Goal: Navigation & Orientation: Find specific page/section

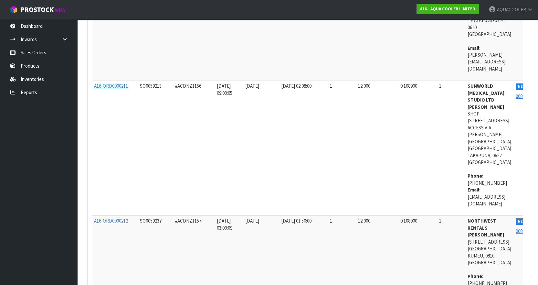
scroll to position [356, 0]
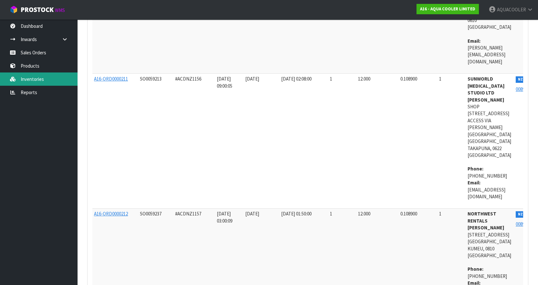
click at [41, 80] on link "Inventories" at bounding box center [39, 78] width 78 height 13
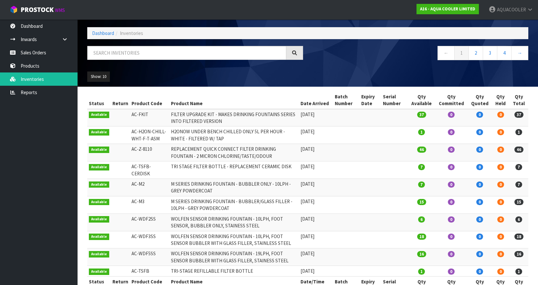
scroll to position [36, 0]
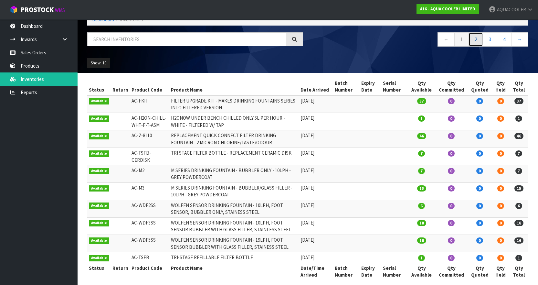
click at [475, 39] on link "2" at bounding box center [476, 39] width 15 height 14
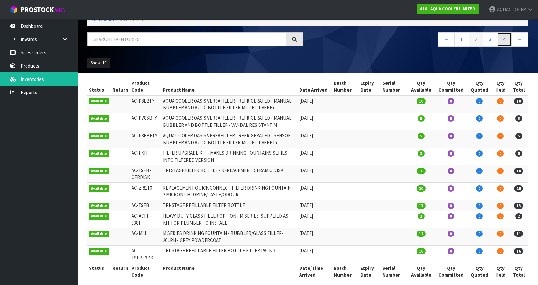
click at [504, 39] on link "4" at bounding box center [504, 39] width 15 height 14
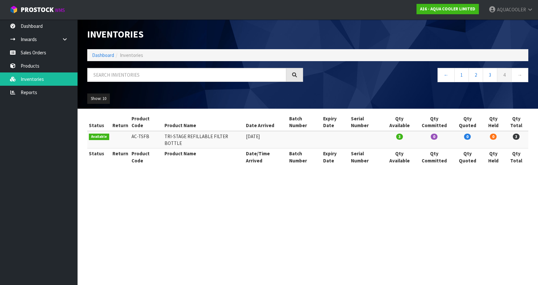
scroll to position [0, 0]
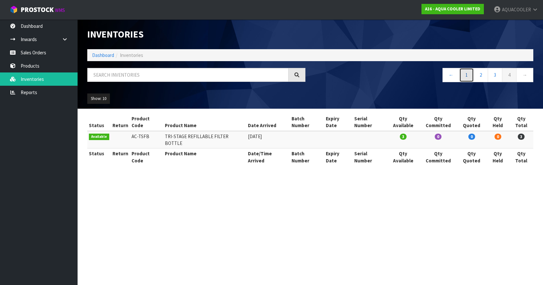
click at [466, 79] on link "1" at bounding box center [467, 75] width 15 height 14
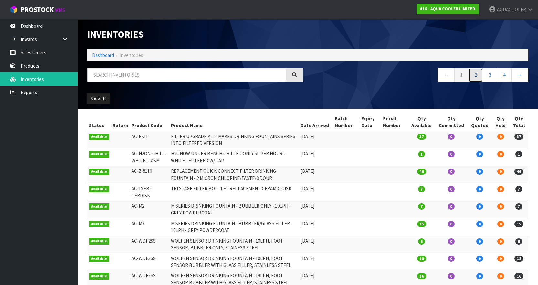
click at [478, 77] on link "2" at bounding box center [476, 75] width 15 height 14
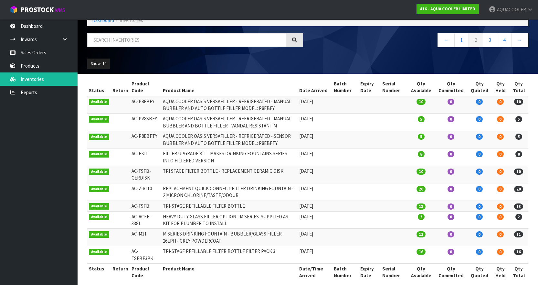
scroll to position [36, 0]
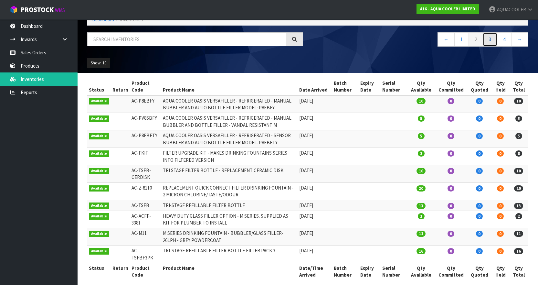
click at [494, 37] on link "3" at bounding box center [490, 39] width 15 height 14
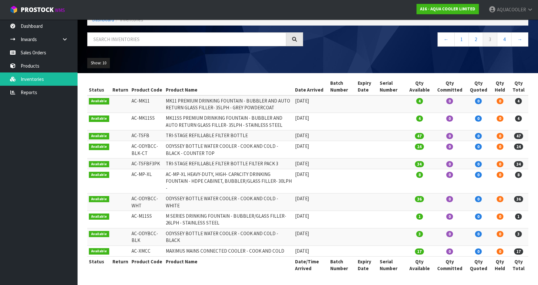
scroll to position [29, 0]
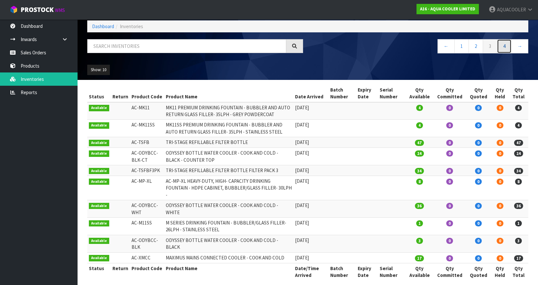
click at [503, 49] on link "4" at bounding box center [504, 46] width 15 height 14
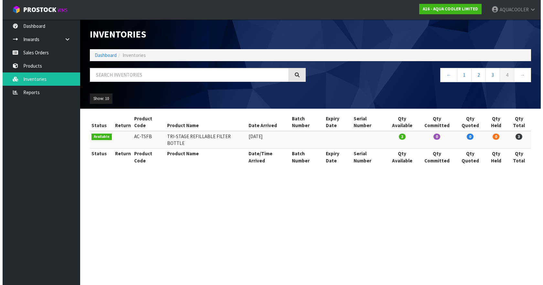
scroll to position [0, 0]
